Goal: Information Seeking & Learning: Learn about a topic

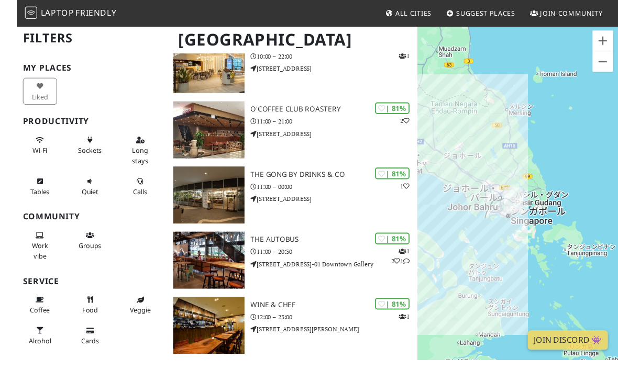
scroll to position [1252, 0]
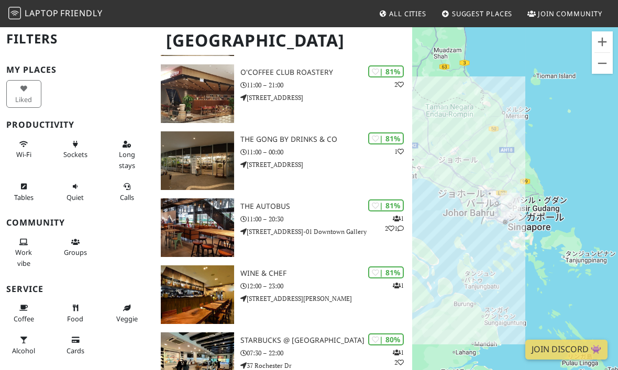
click at [21, 147] on button "Wi-Fi" at bounding box center [23, 150] width 35 height 28
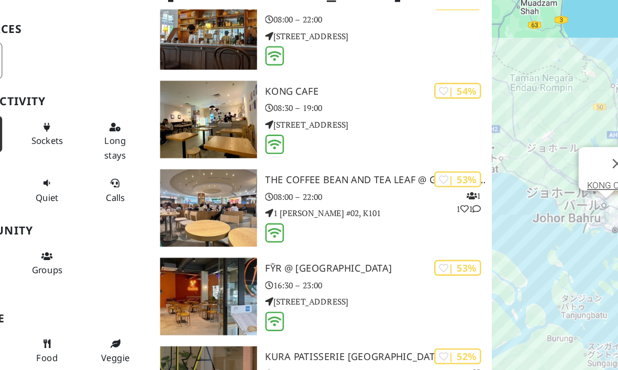
scroll to position [9069, 0]
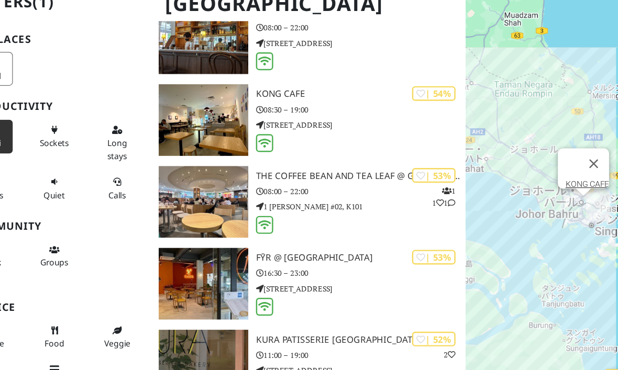
click at [487, 131] on div "矢印キーを押すと移動します。 [GEOGRAPHIC_DATA]" at bounding box center [515, 211] width 206 height 370
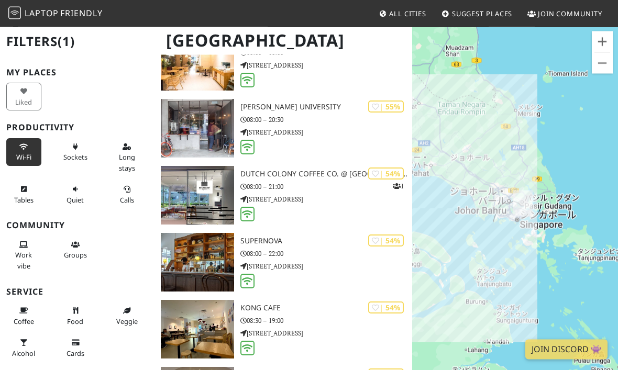
scroll to position [8875, 0]
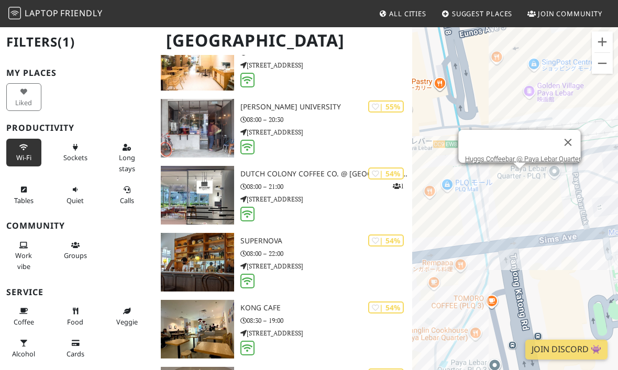
click at [581, 148] on button "閉じる" at bounding box center [567, 142] width 25 height 25
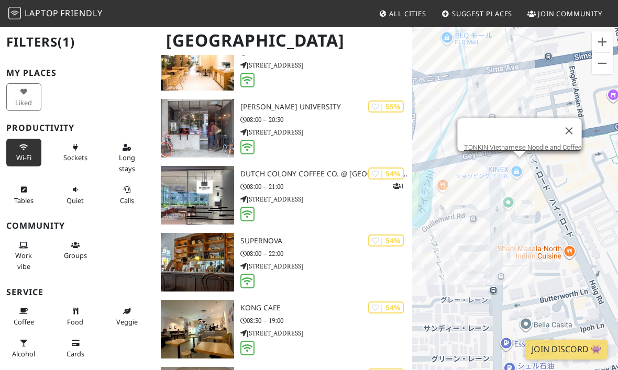
click at [572, 151] on link "TONKIN Vietnamese Noodle and Coffee" at bounding box center [523, 147] width 118 height 8
click at [563, 151] on link "TONKIN Vietnamese Noodle and Coffee" at bounding box center [523, 147] width 118 height 8
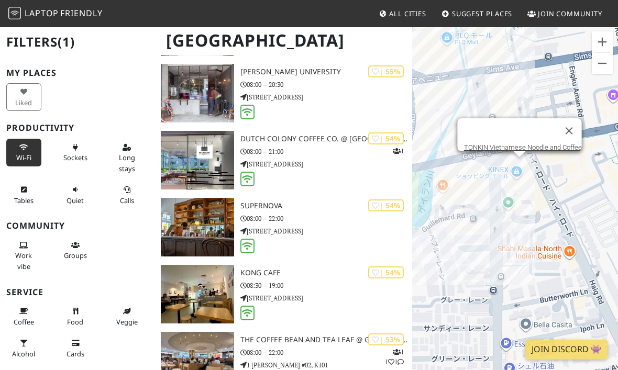
click at [574, 130] on button "閉じる" at bounding box center [568, 130] width 25 height 25
click at [575, 129] on button "閉じる" at bounding box center [568, 130] width 25 height 25
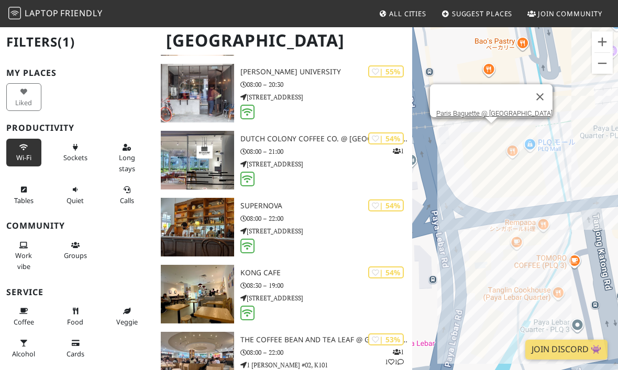
click at [518, 112] on link "Paris Baguette @ [GEOGRAPHIC_DATA]" at bounding box center [494, 113] width 116 height 8
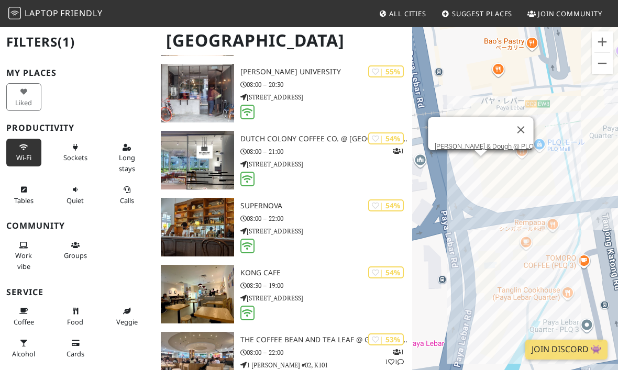
click at [496, 142] on link "[PERSON_NAME] & Dough @ PLQ" at bounding box center [483, 146] width 99 height 8
click at [508, 131] on button "閉じる" at bounding box center [520, 129] width 25 height 25
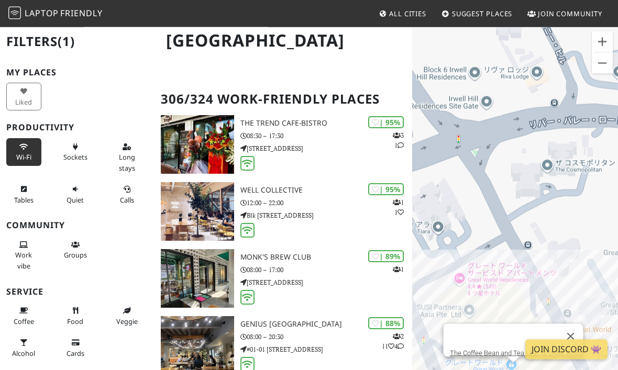
scroll to position [196, 0]
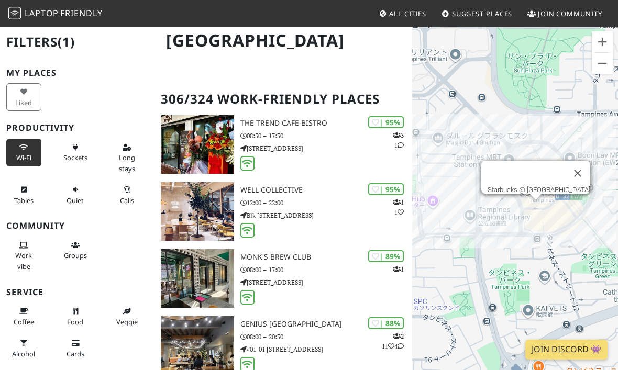
click at [577, 181] on button "閉じる" at bounding box center [577, 173] width 25 height 25
click at [576, 186] on button "閉じる" at bounding box center [577, 173] width 25 height 25
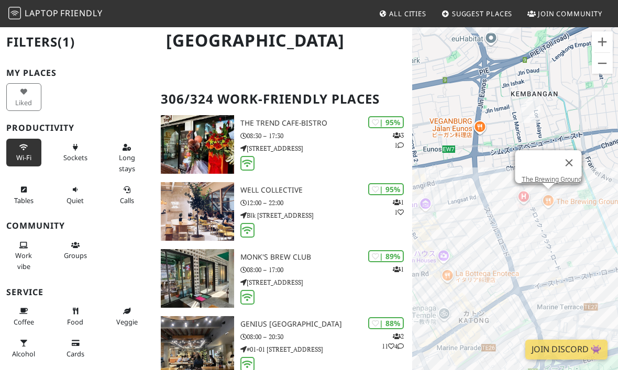
click at [568, 183] on link "The Brewing Ground" at bounding box center [551, 179] width 60 height 8
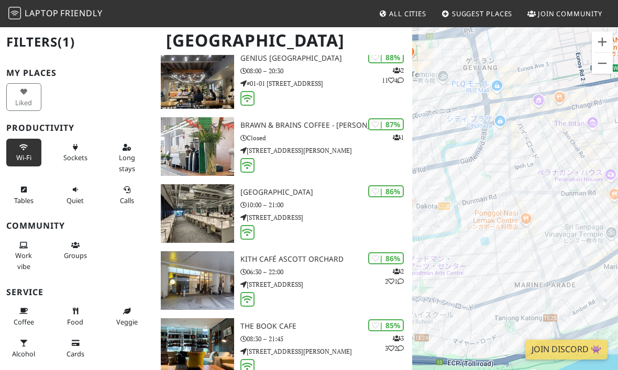
scroll to position [461, 0]
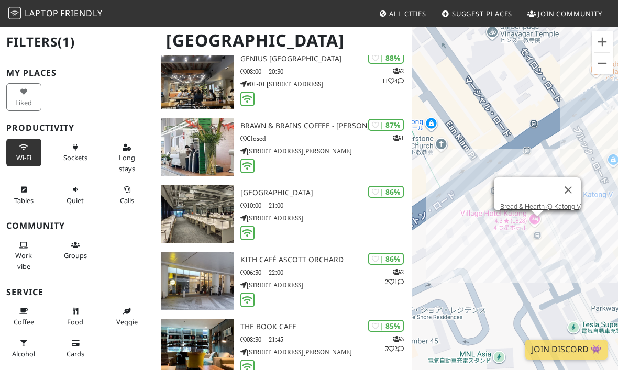
click at [564, 210] on link "Bread & Hearth @ Katong V" at bounding box center [540, 207] width 81 height 8
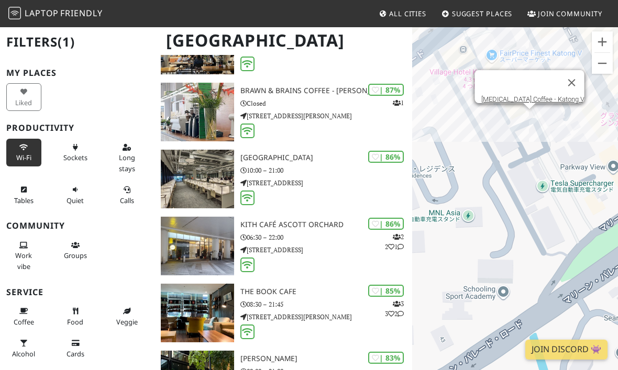
click at [556, 95] on link "[MEDICAL_DATA] Coffee - Katong V" at bounding box center [532, 99] width 103 height 8
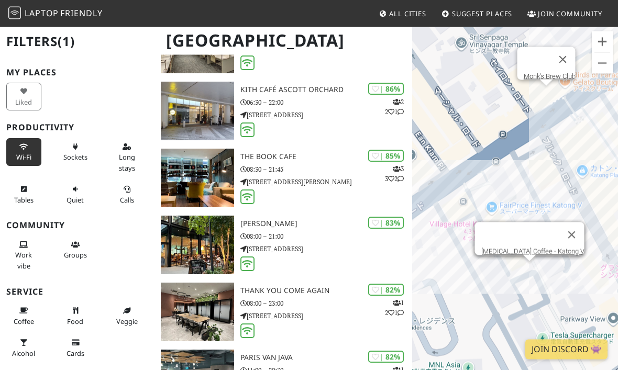
scroll to position [629, 0]
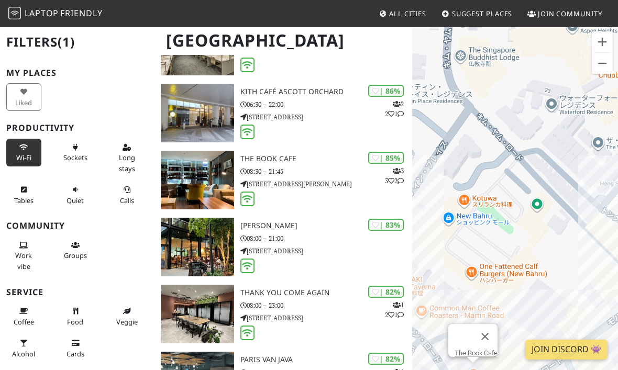
click at [186, 168] on img at bounding box center [197, 180] width 73 height 59
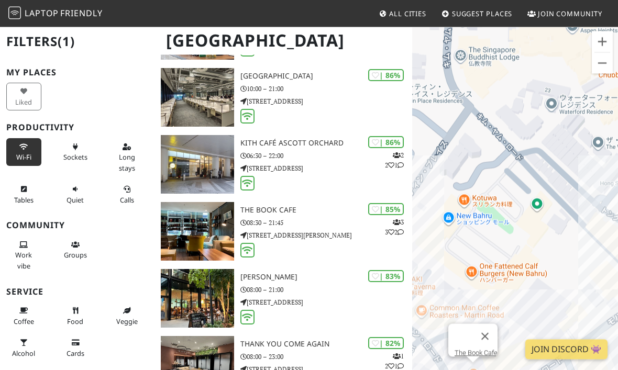
scroll to position [573, 0]
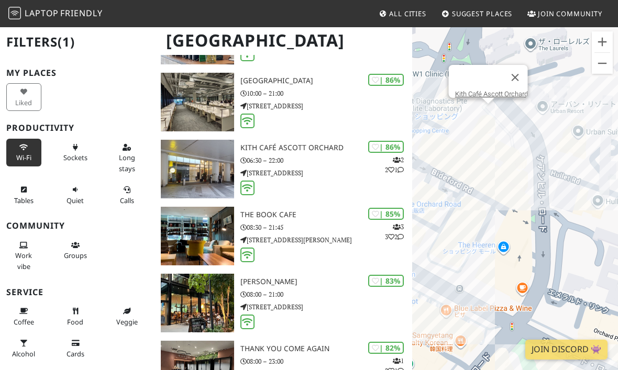
click at [183, 166] on img at bounding box center [197, 169] width 73 height 59
click at [194, 160] on img at bounding box center [197, 169] width 73 height 59
click at [252, 144] on h3 "Kith Café Ascott Orchard" at bounding box center [326, 147] width 172 height 9
click at [281, 148] on h3 "Kith Café Ascott Orchard" at bounding box center [326, 147] width 172 height 9
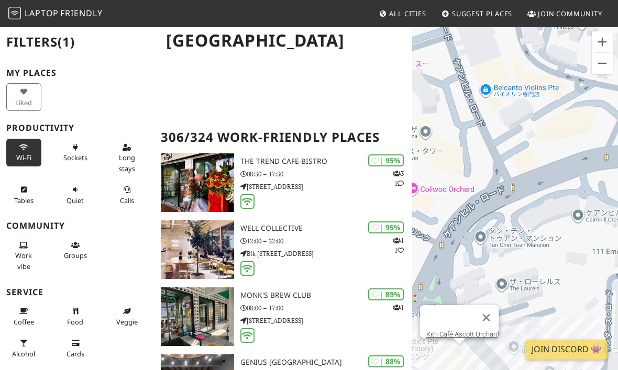
scroll to position [165, 0]
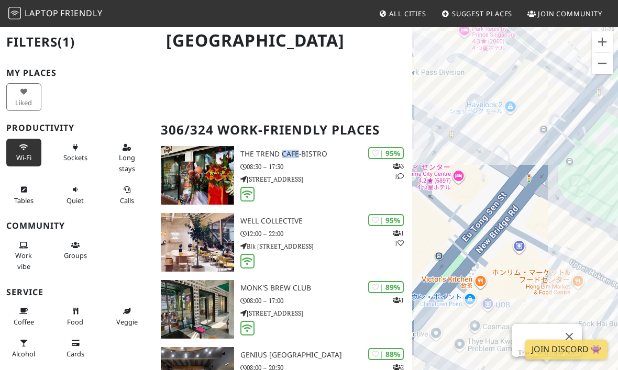
click at [271, 152] on h3 "The Trend cafe-bistro" at bounding box center [326, 154] width 172 height 9
click at [266, 141] on h2 "306/324 Work-Friendly Places" at bounding box center [283, 130] width 245 height 32
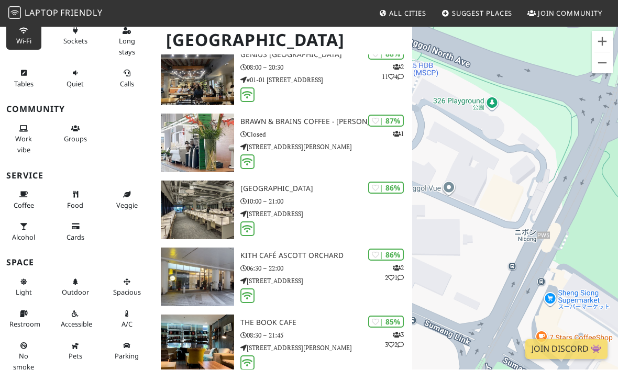
scroll to position [512, 0]
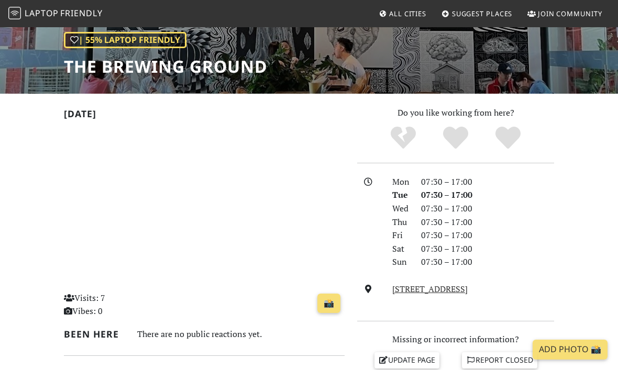
scroll to position [149, 0]
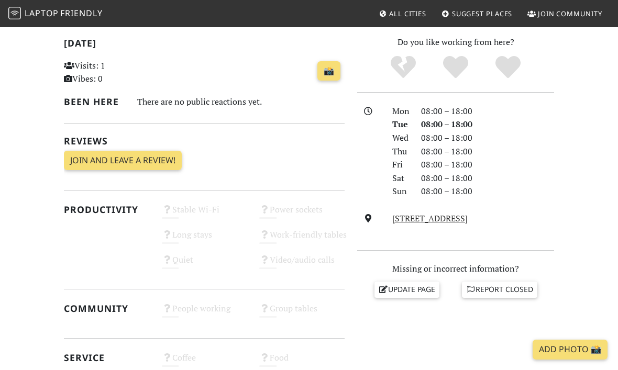
scroll to position [166, 0]
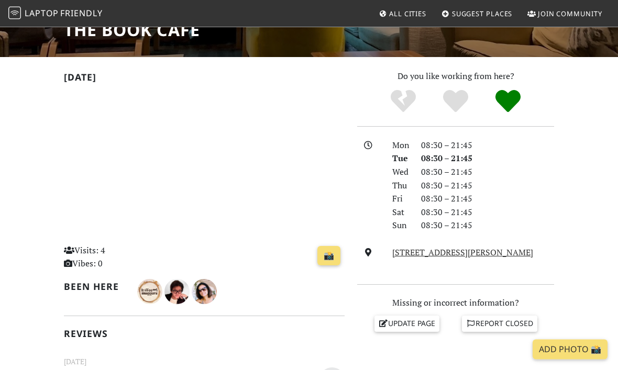
scroll to position [187, 0]
click at [501, 251] on link "20 Martin Rd, 239070, Singapore" at bounding box center [462, 253] width 141 height 12
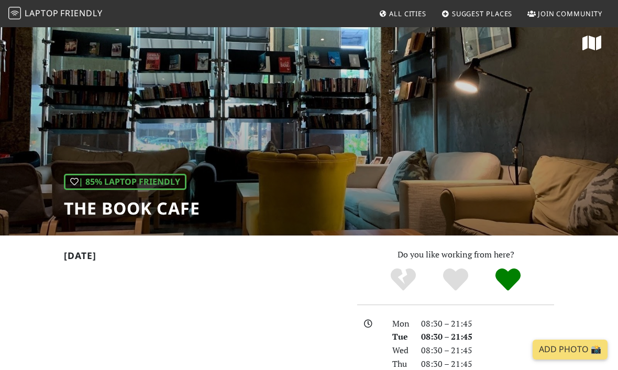
scroll to position [0, 0]
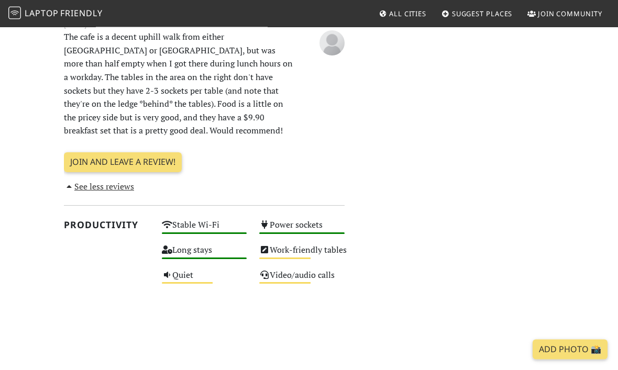
scroll to position [480, 0]
